Goal: Check status: Check status

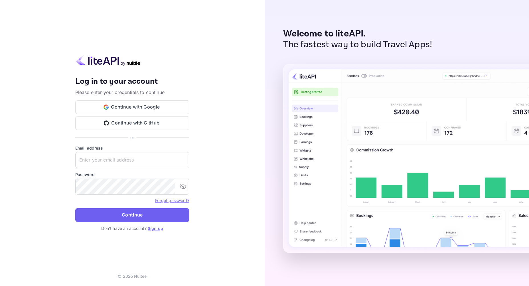
type input "[EMAIL_ADDRESS][DOMAIN_NAME]"
click at [115, 215] on button "Continue" at bounding box center [132, 215] width 114 height 14
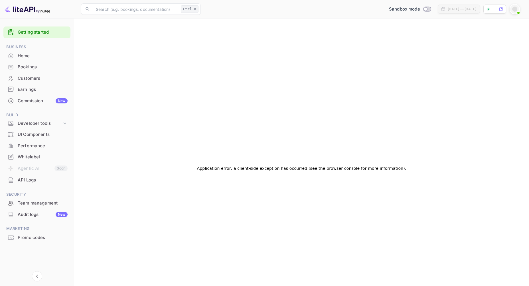
click at [23, 64] on div "Bookings" at bounding box center [43, 67] width 50 height 7
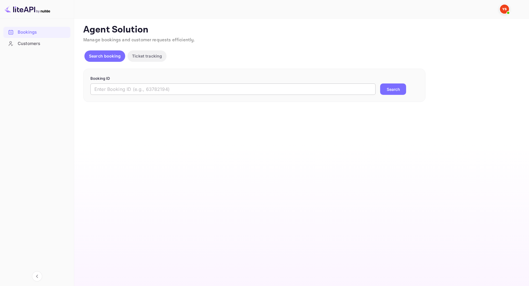
click at [125, 88] on input "text" at bounding box center [232, 88] width 285 height 11
paste input "9642847"
type input "9642847"
click at [392, 87] on button "Search" at bounding box center [393, 88] width 26 height 11
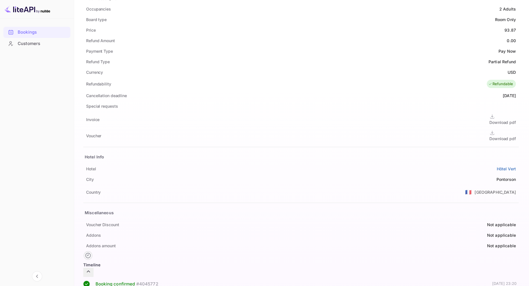
scroll to position [206, 0]
click at [489, 134] on div "Download pdf" at bounding box center [502, 137] width 27 height 6
